Goal: Transaction & Acquisition: Obtain resource

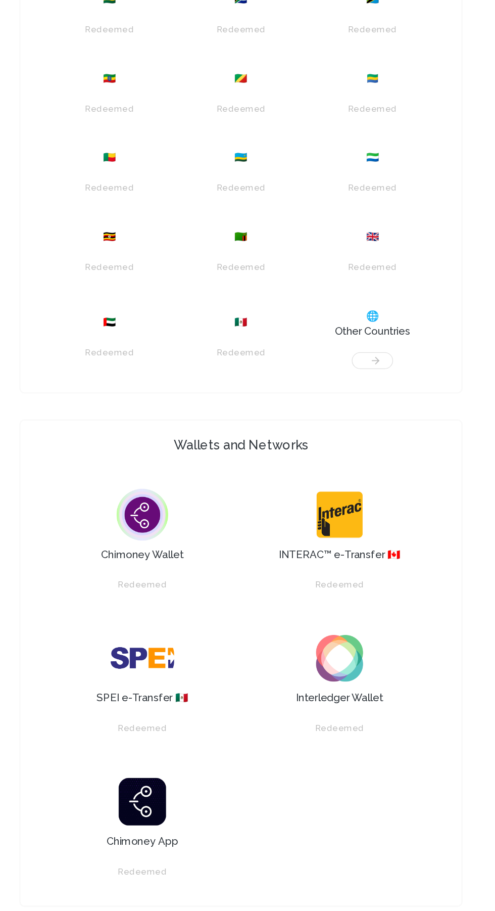
scroll to position [649, 0]
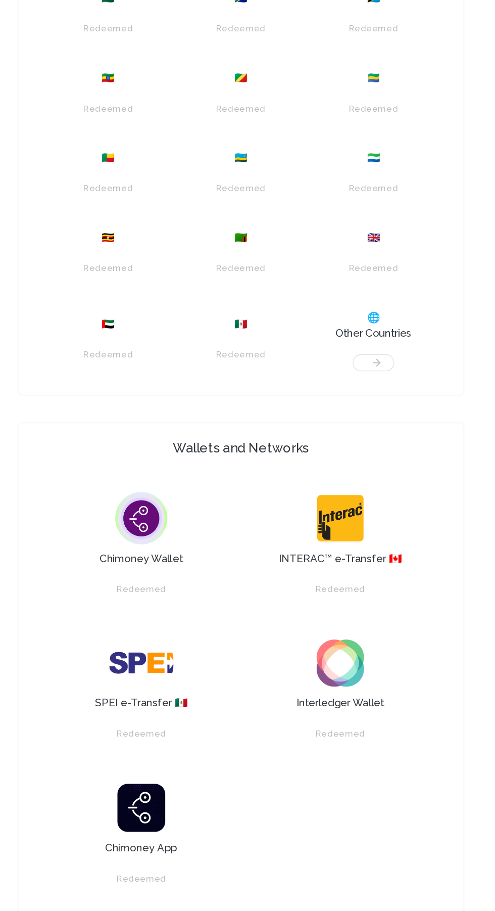
click at [349, 363] on div at bounding box center [350, 351] width 91 height 23
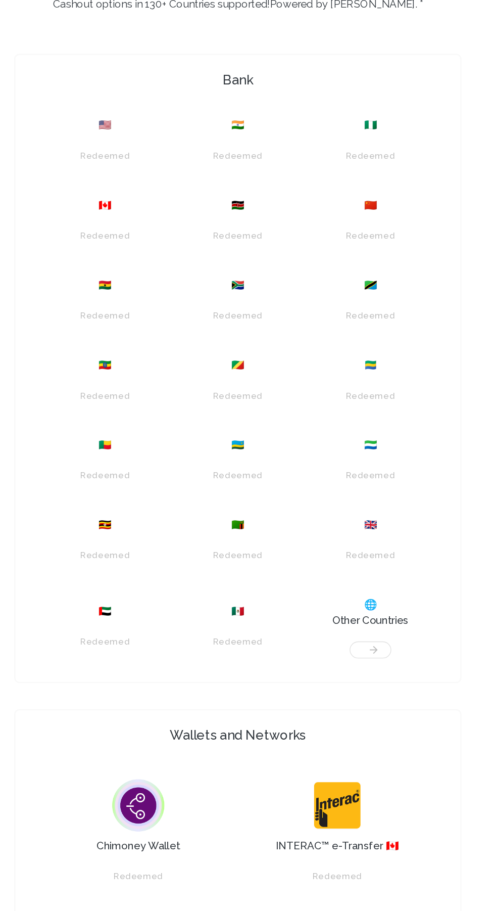
scroll to position [488, 0]
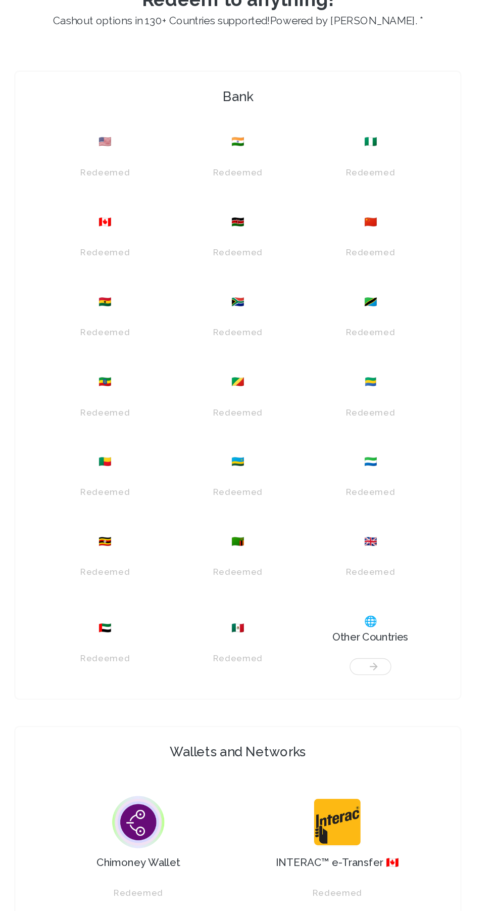
click at [344, 524] on div at bounding box center [350, 512] width 91 height 23
click at [349, 489] on span "🌐" at bounding box center [351, 483] width 10 height 12
click at [354, 501] on h3 "Other Countries" at bounding box center [351, 495] width 59 height 12
click at [356, 524] on div at bounding box center [350, 512] width 91 height 23
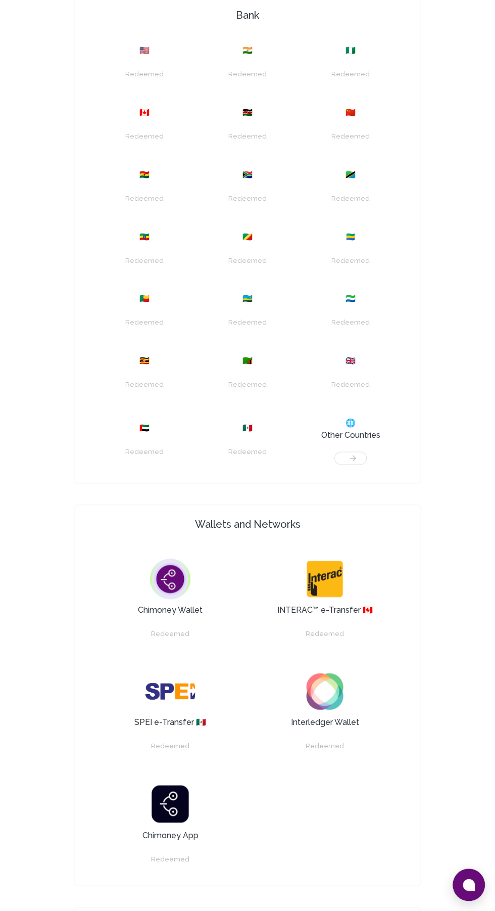
scroll to position [549, 0]
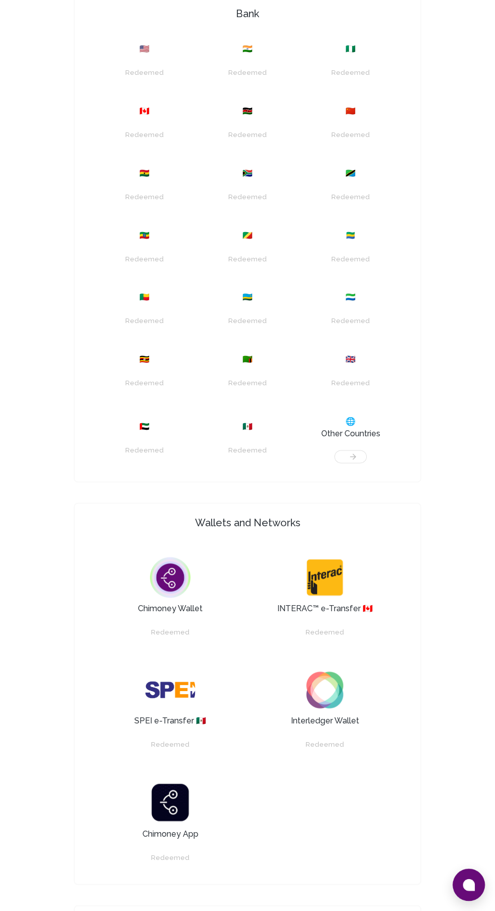
click at [164, 603] on img at bounding box center [170, 577] width 51 height 51
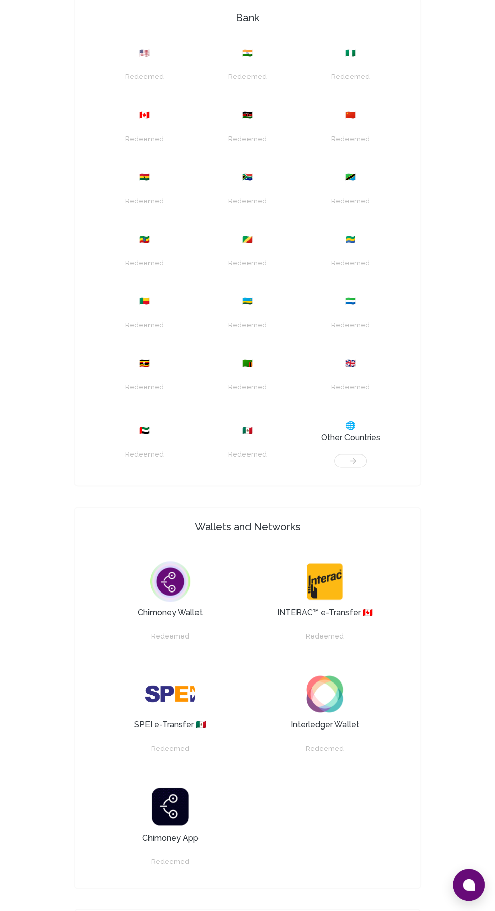
scroll to position [539, 0]
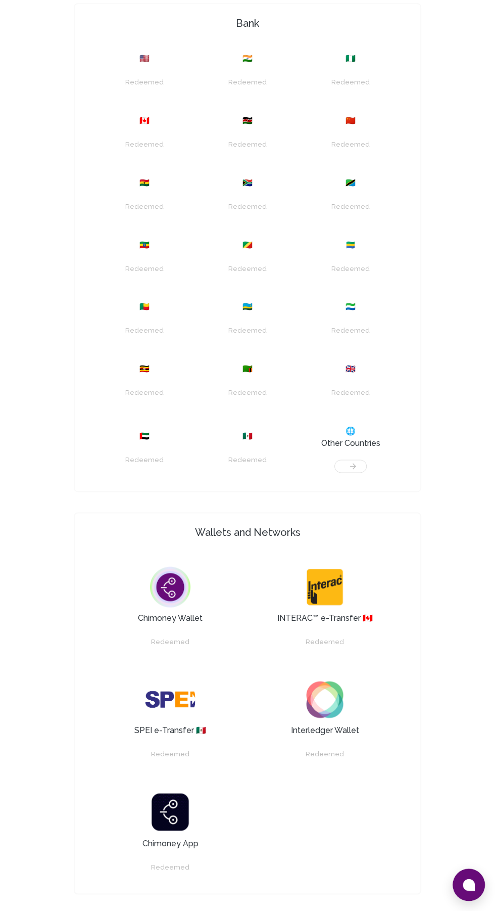
click at [165, 612] on img at bounding box center [170, 587] width 51 height 51
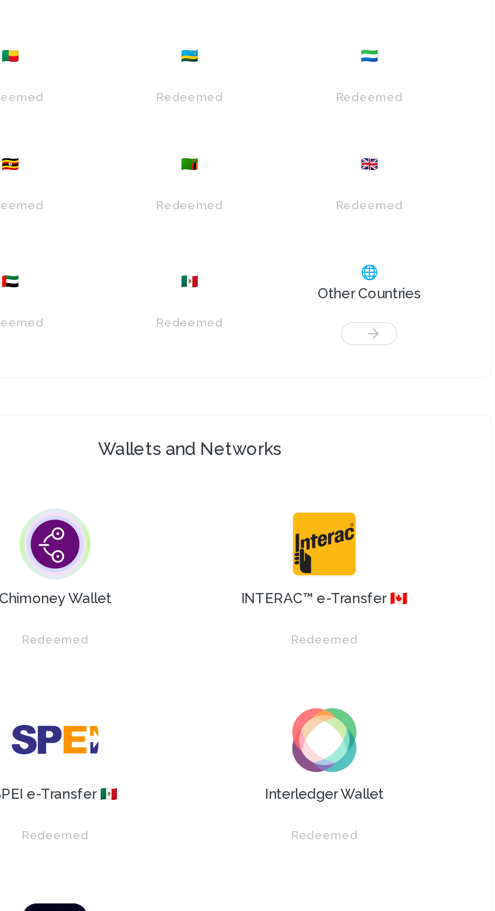
scroll to position [632, 0]
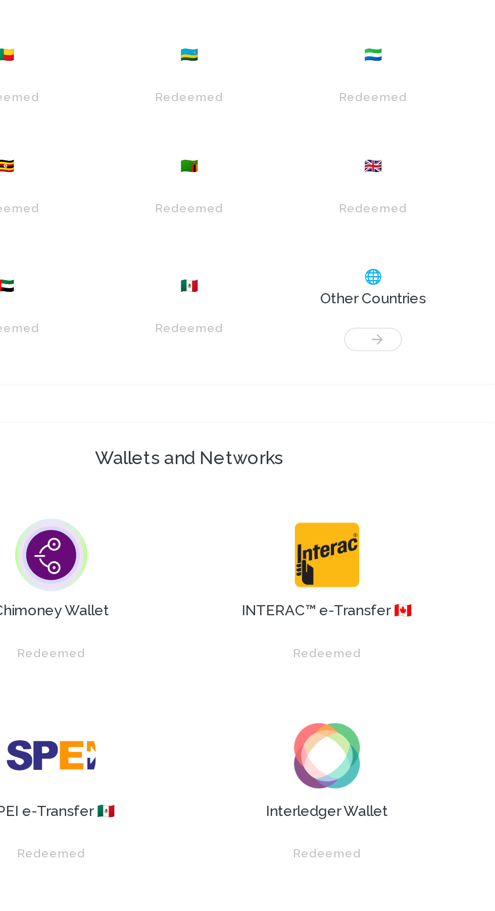
click at [353, 380] on div at bounding box center [350, 367] width 91 height 23
click at [344, 356] on h3 "Other Countries" at bounding box center [351, 350] width 59 height 12
click at [337, 356] on h3 "Other Countries" at bounding box center [351, 350] width 59 height 12
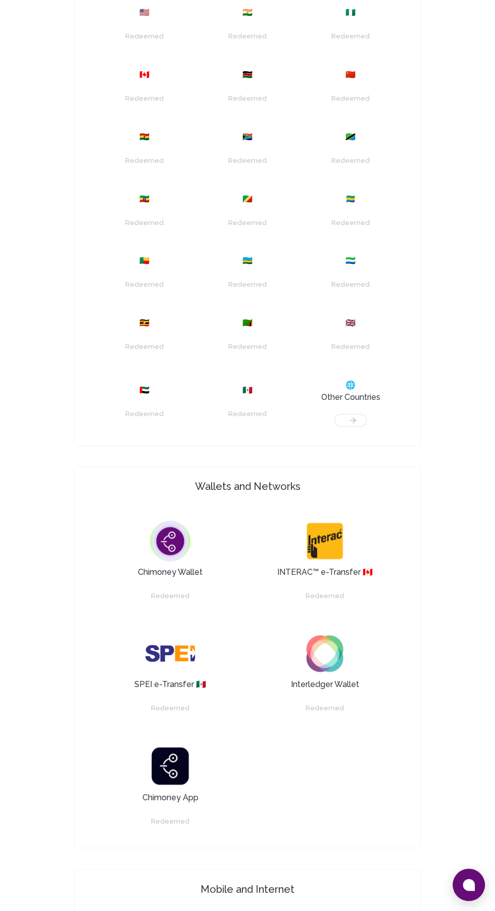
scroll to position [0, 0]
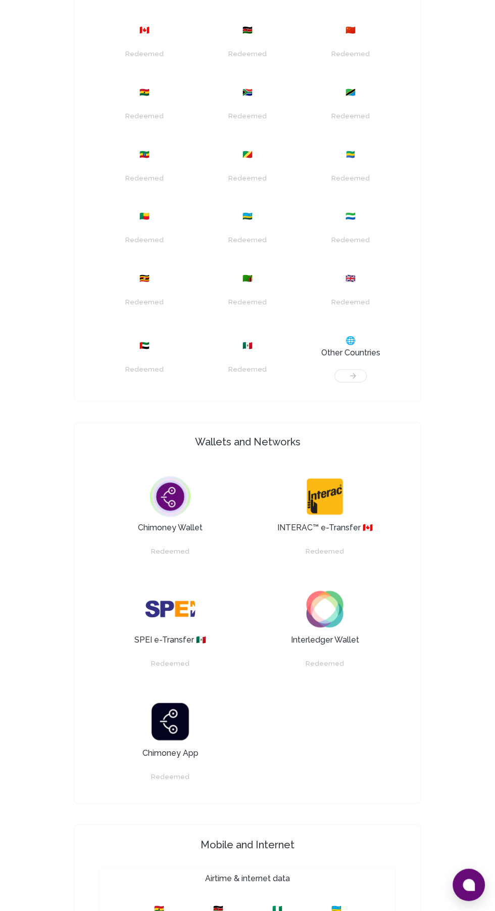
scroll to position [642, 0]
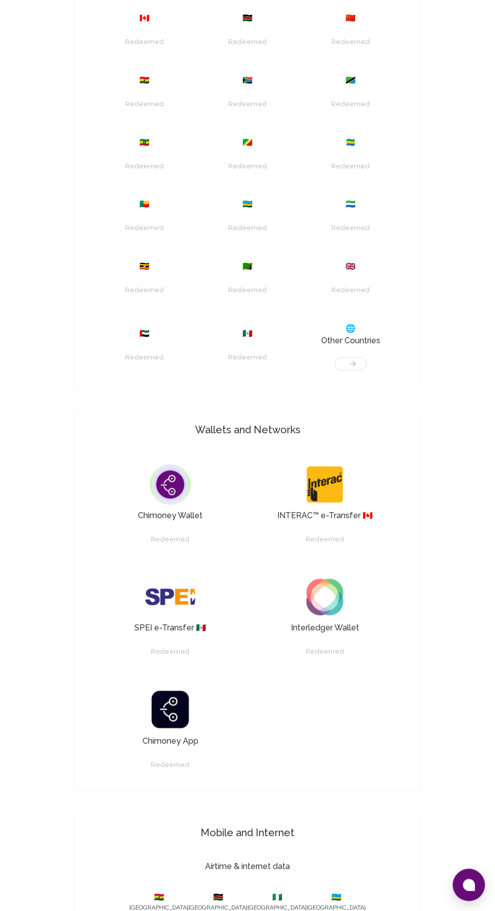
click at [349, 376] on div "🌐 Other Countries" at bounding box center [350, 346] width 91 height 60
click at [164, 522] on div "Chimoney Wallet" at bounding box center [170, 490] width 143 height 63
click at [190, 522] on div "Chimoney Wallet" at bounding box center [170, 490] width 143 height 63
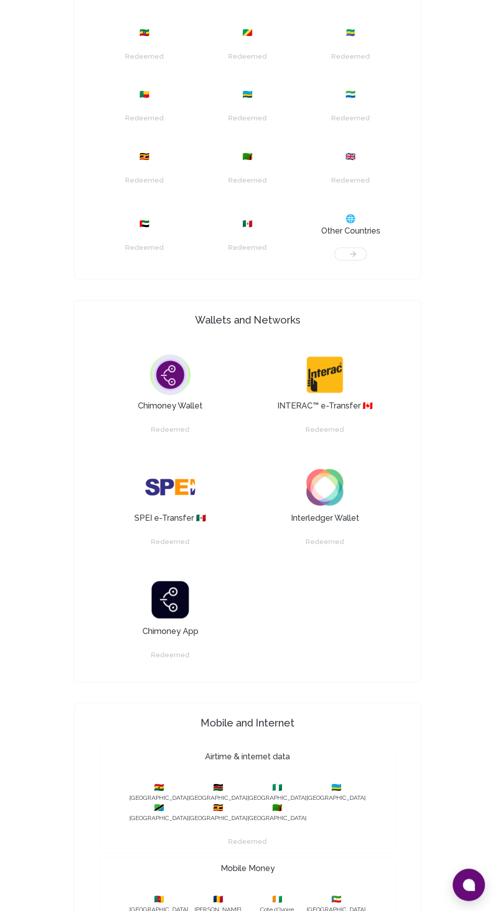
scroll to position [753, 0]
click at [159, 399] on img at bounding box center [170, 373] width 51 height 51
click at [349, 259] on div at bounding box center [350, 247] width 91 height 23
click at [345, 236] on h3 "Other Countries" at bounding box center [351, 230] width 59 height 12
click at [415, 648] on div "Chimoney Wallet Redeemed INTERAC™ e-Transfer 🇨🇦 Redeemed SPEI e-Transfer 🇲🇽 Red…" at bounding box center [248, 505] width 338 height 342
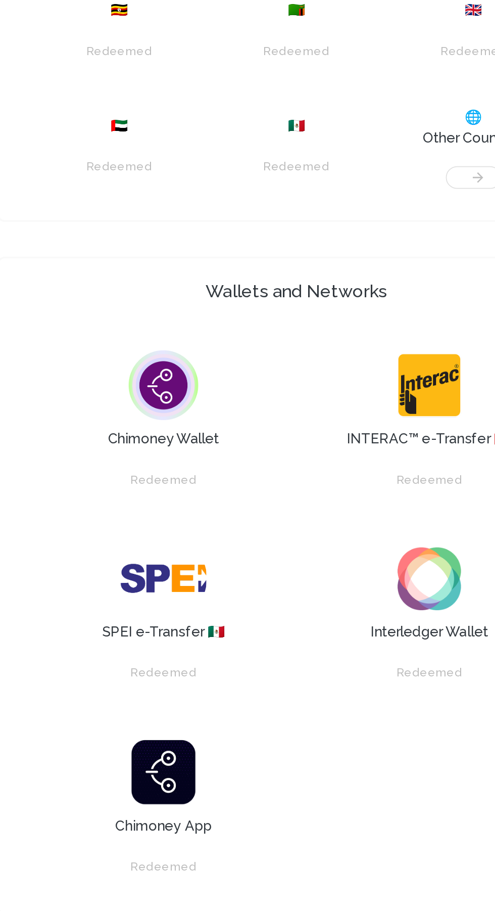
scroll to position [678, 0]
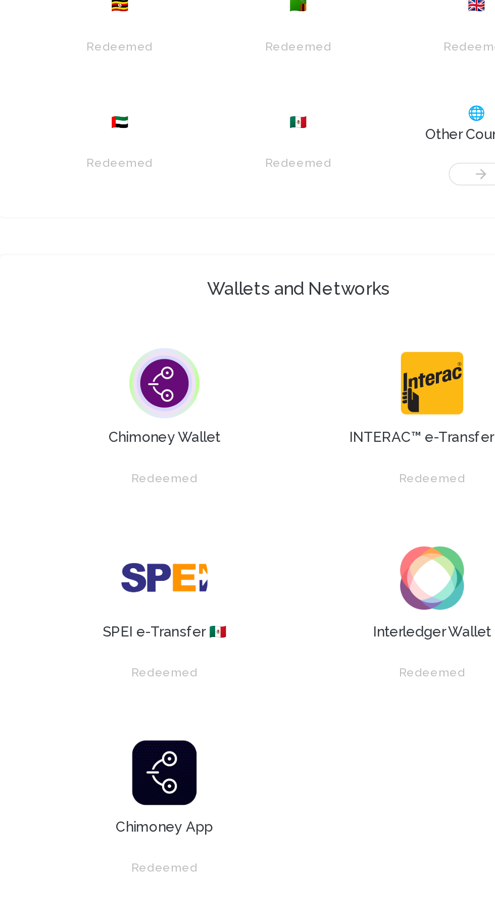
click at [162, 463] on img at bounding box center [170, 448] width 51 height 51
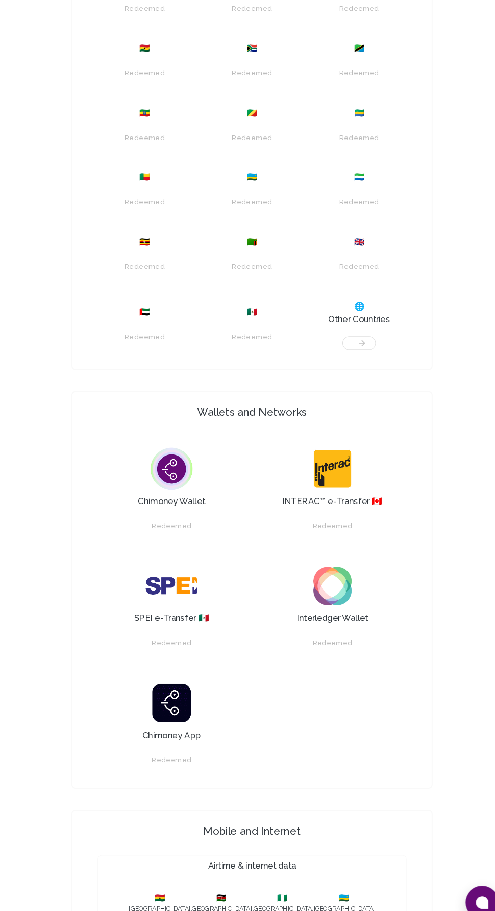
scroll to position [488, 0]
